Goal: Information Seeking & Learning: Learn about a topic

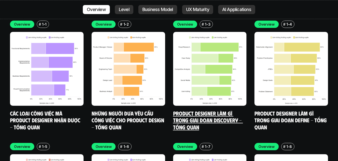
scroll to position [1427, 0]
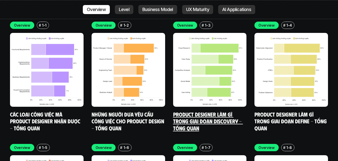
click at [198, 110] on link "Product Designer làm gì trong giai đoạn Discovery - Tổng quan" at bounding box center [208, 120] width 70 height 21
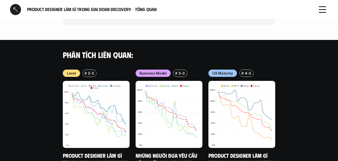
scroll to position [651, 0]
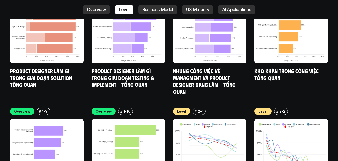
scroll to position [1648, 0]
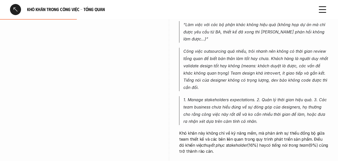
scroll to position [118, 0]
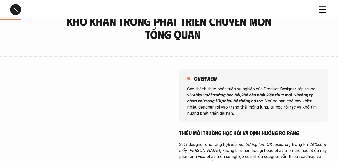
scroll to position [125, 0]
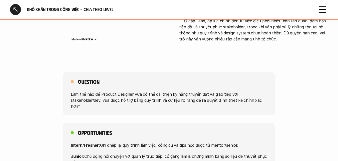
scroll to position [2106, 0]
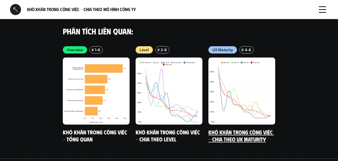
scroll to position [1525, 0]
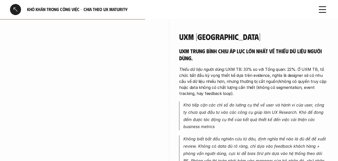
scroll to position [601, 0]
